Goal: Information Seeking & Learning: Learn about a topic

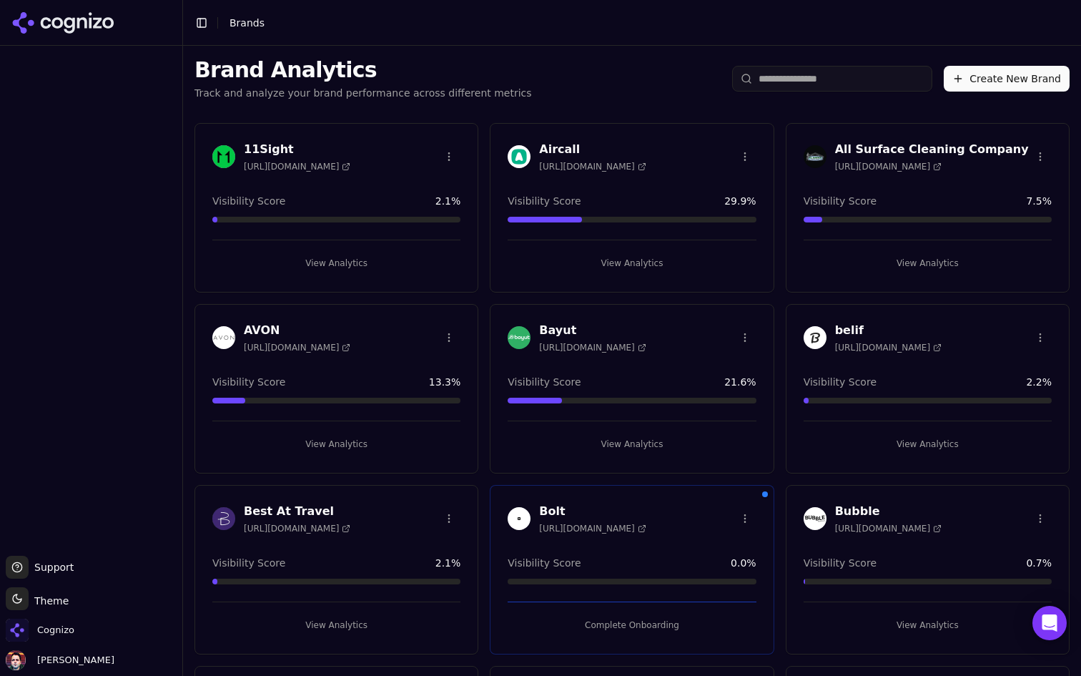
click at [504, 98] on p "Track and analyze your brand performance across different metrics" at bounding box center [362, 93] width 337 height 14
click at [598, 272] on button "View Analytics" at bounding box center [632, 263] width 248 height 23
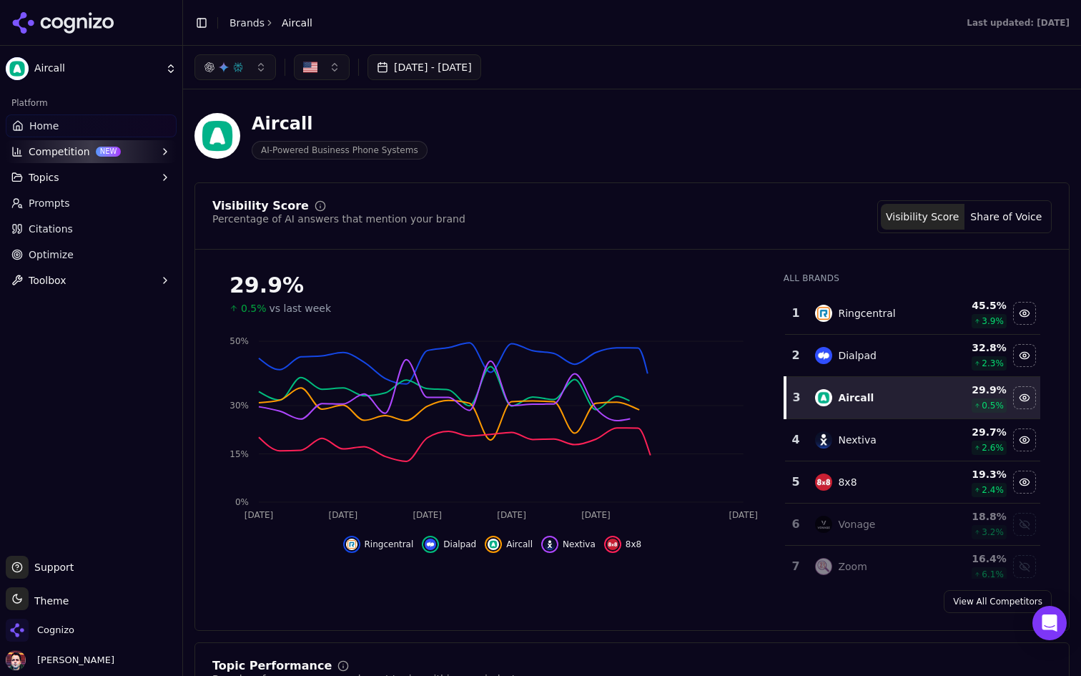
click at [240, 73] on button "button" at bounding box center [235, 67] width 82 height 26
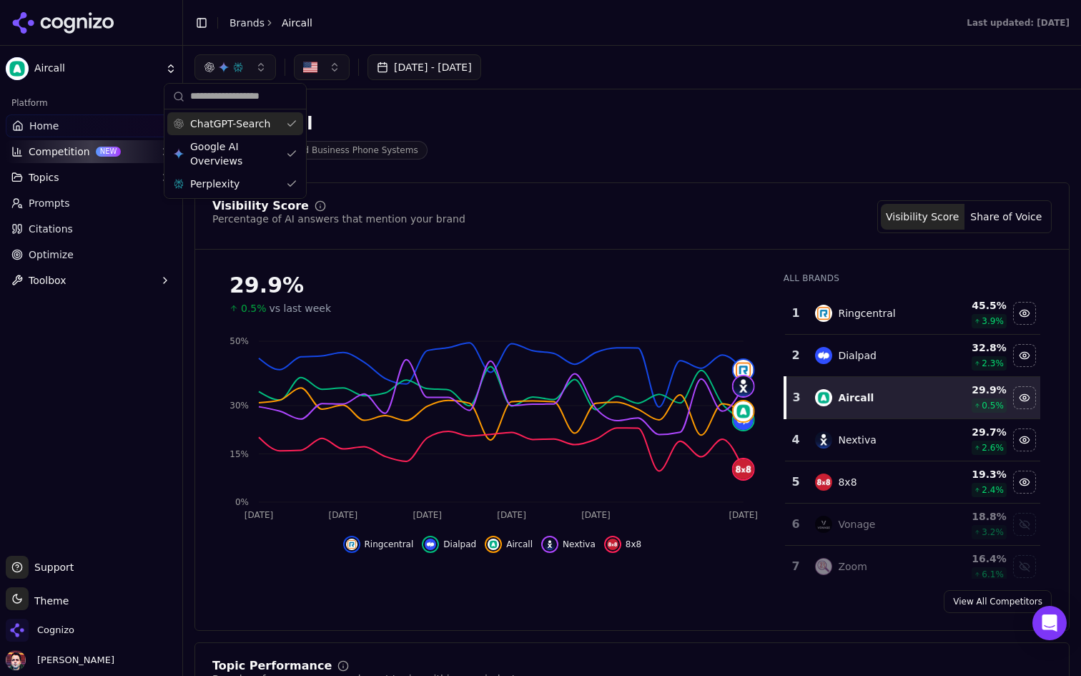
click at [240, 73] on button "button" at bounding box center [235, 67] width 82 height 26
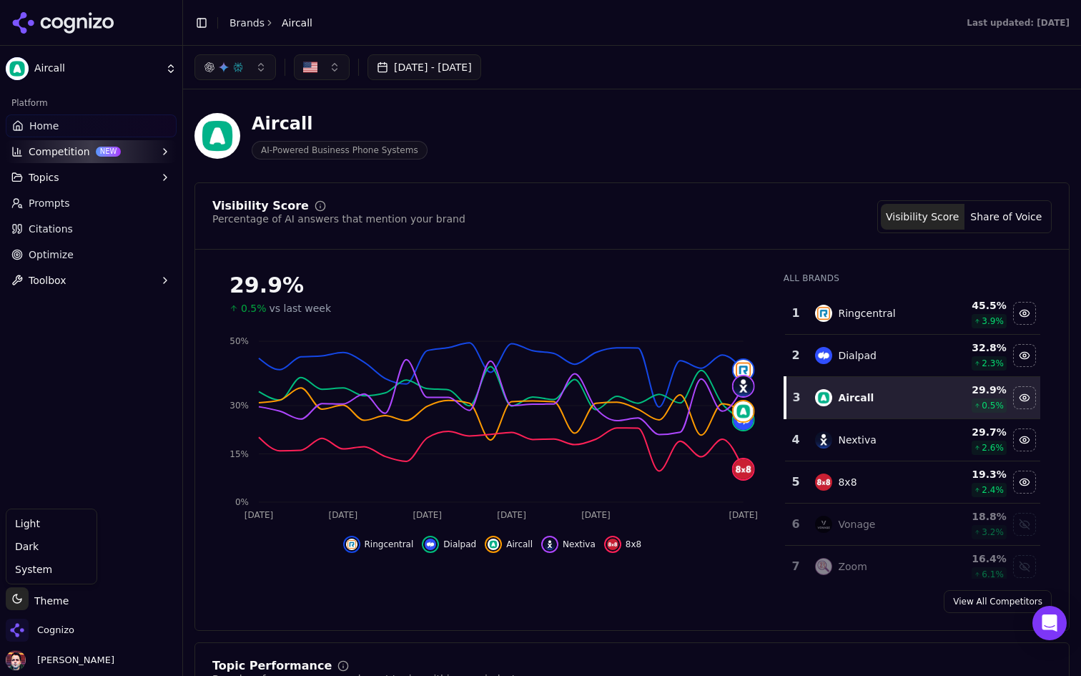
click at [20, 606] on html "Aircall Platform Home Competition NEW Topics Prompts Citations Optimize Toolbox…" at bounding box center [540, 338] width 1081 height 676
click at [50, 530] on div "Light" at bounding box center [51, 523] width 84 height 23
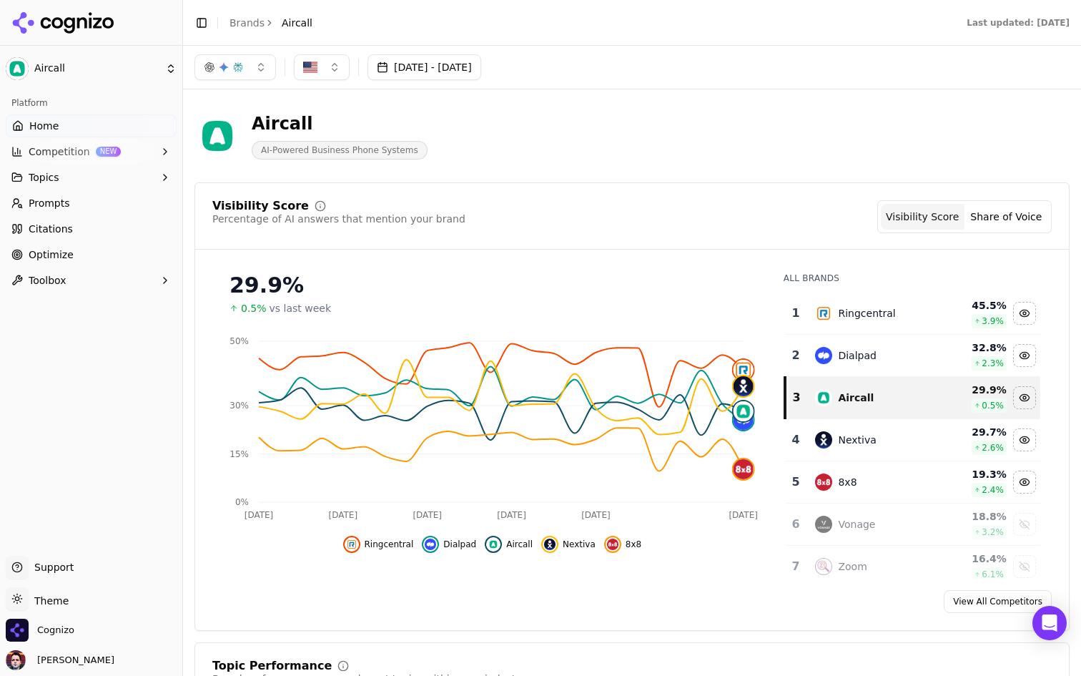
click at [905, 449] on td "Nextiva" at bounding box center [873, 440] width 132 height 42
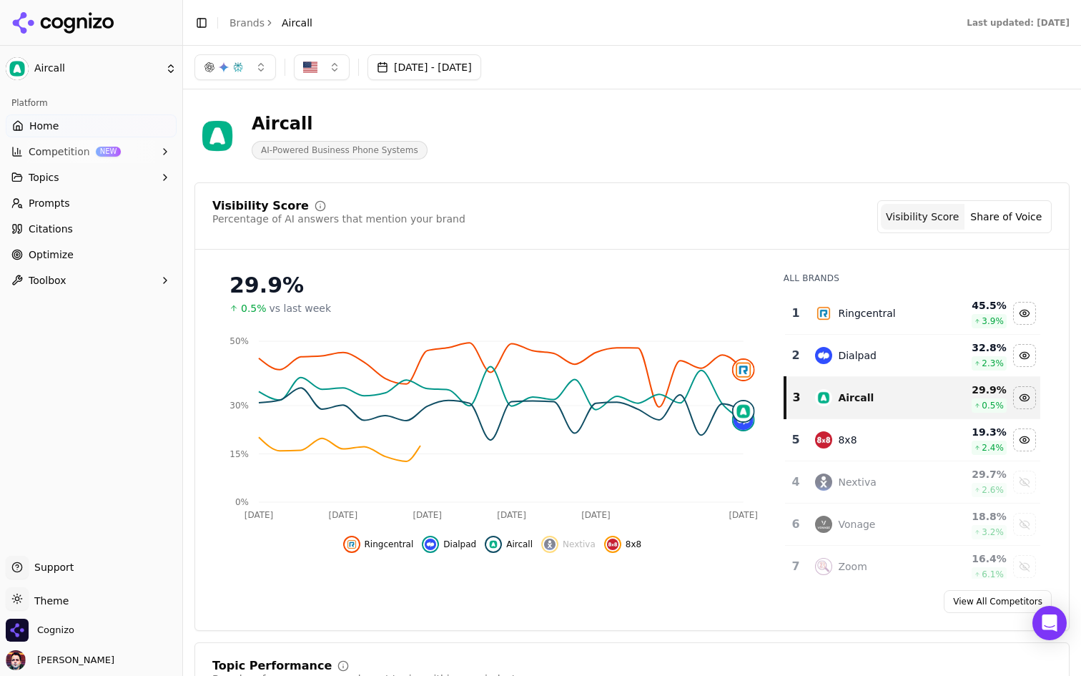
click at [905, 449] on td "8x8" at bounding box center [873, 440] width 132 height 42
click at [905, 449] on td "Nextiva" at bounding box center [873, 440] width 132 height 42
click at [890, 401] on div "Aircall" at bounding box center [872, 397] width 115 height 17
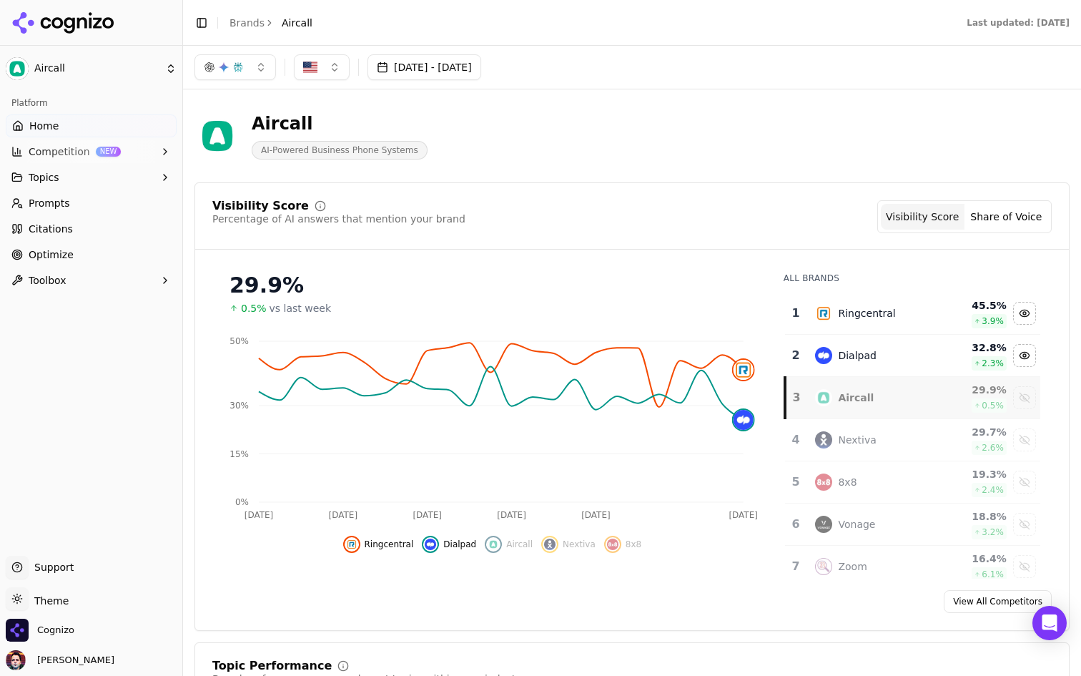
click at [478, 70] on button "Jul 13, 2025 - Aug 12, 2025" at bounding box center [425, 67] width 114 height 26
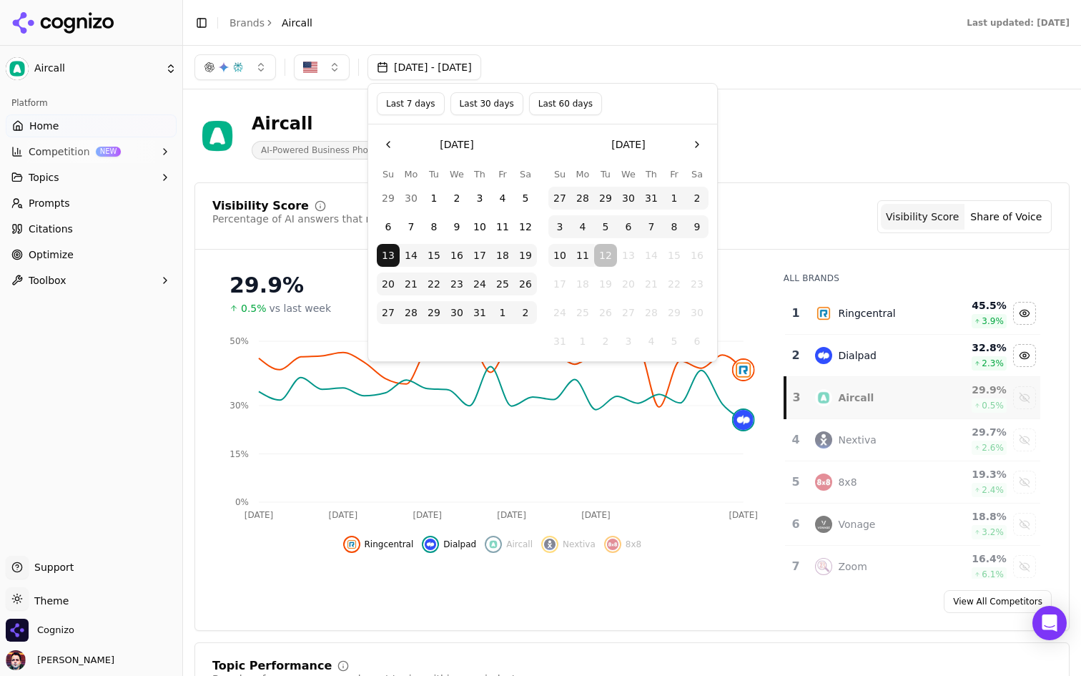
click at [418, 113] on button "Last 7 days" at bounding box center [411, 103] width 68 height 23
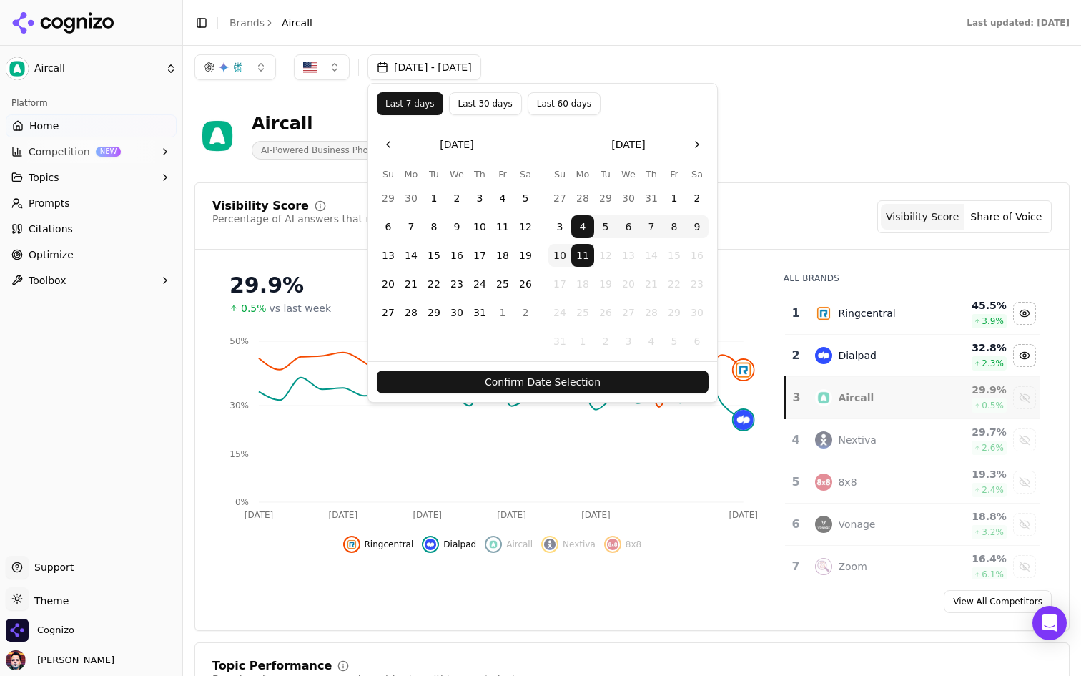
click at [846, 121] on div "Aircall AI-Powered Business Phone Systems" at bounding box center [631, 136] width 875 height 70
